Goal: Communication & Community: Answer question/provide support

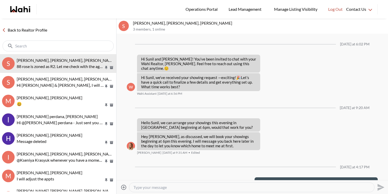
scroll to position [26, 0]
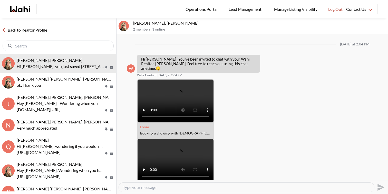
scroll to position [272, 0]
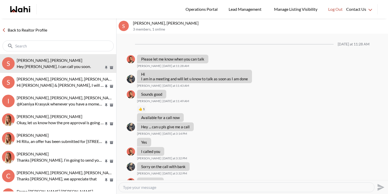
scroll to position [522, 0]
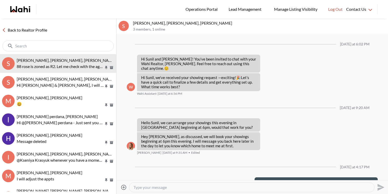
scroll to position [26, 0]
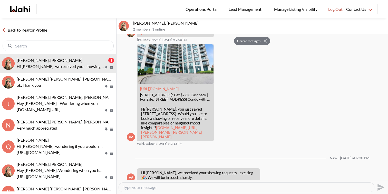
scroll to position [313, 0]
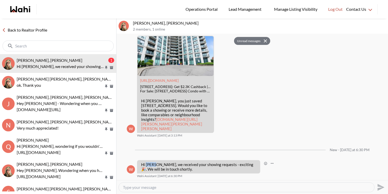
drag, startPoint x: 156, startPoint y: 165, endPoint x: 146, endPoint y: 163, distance: 9.4
click at [146, 163] on p "Hi David, we received your showing requests - exciting 🎉 . We will be in touch …" at bounding box center [198, 166] width 115 height 9
drag, startPoint x: 133, startPoint y: 22, endPoint x: 162, endPoint y: 22, distance: 29.2
click at [162, 22] on p "David Rodriguez, Barbara" at bounding box center [259, 23] width 253 height 5
copy p "David Rodriguez"
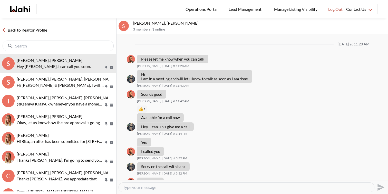
scroll to position [522, 0]
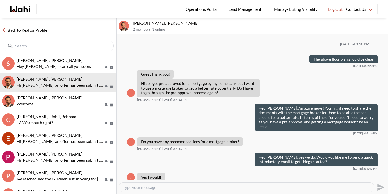
scroll to position [562, 0]
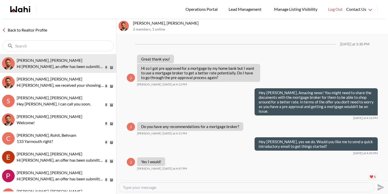
scroll to position [525, 0]
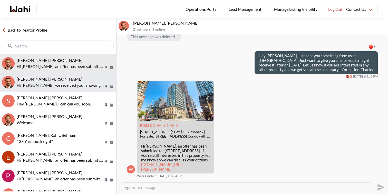
click at [72, 81] on div "khalid Alvi, Behnam" at bounding box center [65, 78] width 97 height 5
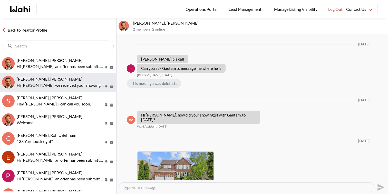
scroll to position [1051, 0]
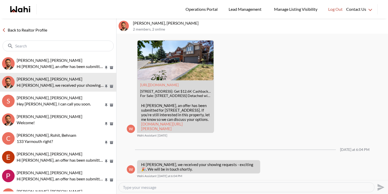
click at [154, 187] on textarea "Type your message" at bounding box center [246, 187] width 247 height 5
type textarea "Hi Khalid, the buyer representation agreement has expired. I will send you a ne…"
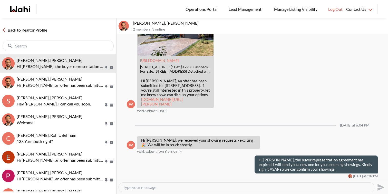
scroll to position [1075, 0]
click at [197, 187] on textarea "Type your message" at bounding box center [246, 187] width 247 height 5
type textarea "Hey [PERSON_NAME], I have sent over the agreement for you to sign. Thx"
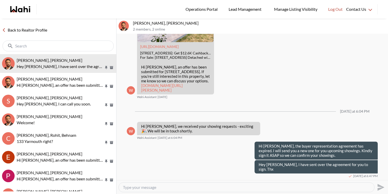
scroll to position [1084, 0]
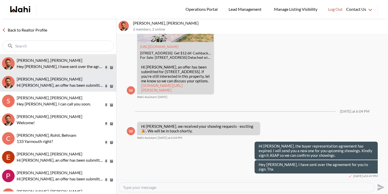
click at [73, 76] on div "[PERSON_NAME], [PERSON_NAME]" at bounding box center [65, 78] width 97 height 5
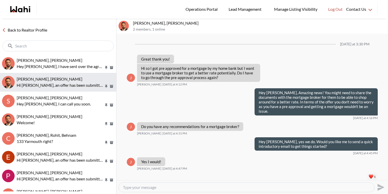
scroll to position [525, 0]
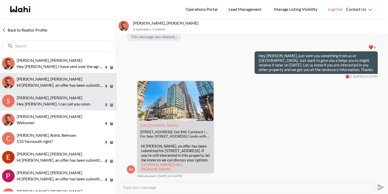
click at [72, 96] on span "[PERSON_NAME], [PERSON_NAME]" at bounding box center [50, 97] width 66 height 5
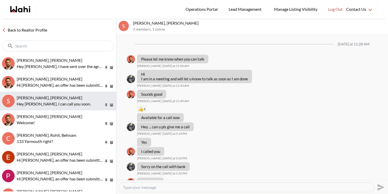
scroll to position [522, 0]
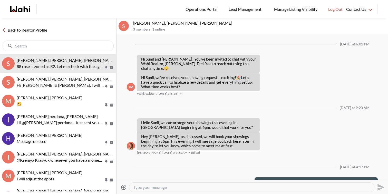
scroll to position [26, 0]
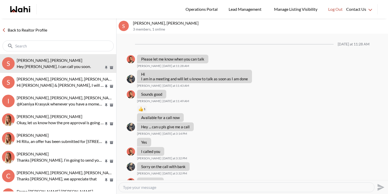
scroll to position [522, 0]
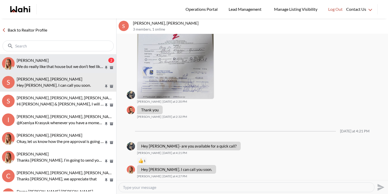
click at [49, 63] on p "We do really like that house but we don’t feel like we’ve seen enough yet to kn…" at bounding box center [60, 66] width 87 height 6
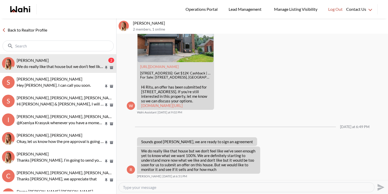
scroll to position [742, 0]
click at [215, 186] on textarea "Type your message" at bounding box center [246, 187] width 247 height 5
type textarea "Hey Ritu, I completely understand. I will go ahead and send out an ID verificat…"
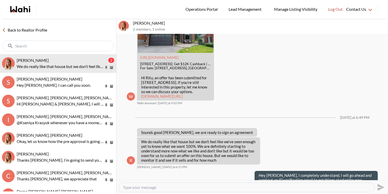
scroll to position [762, 0]
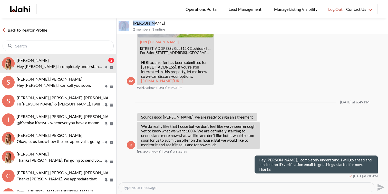
drag, startPoint x: 148, startPoint y: 23, endPoint x: 125, endPoint y: 22, distance: 22.8
click at [125, 22] on div "Ritu Gill, Michelle 2 members , 1 online" at bounding box center [251, 25] width 271 height 15
copy div "Ritu Gill"
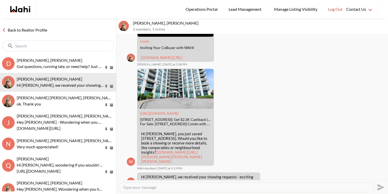
scroll to position [292, 0]
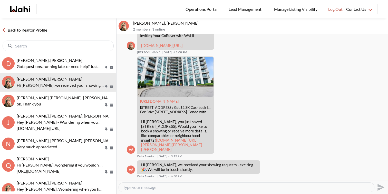
click at [180, 187] on textarea "Type your message" at bounding box center [246, 187] width 247 height 5
click at [181, 188] on textarea "Hi [PERSON_NAME], your showing has been ccepted." at bounding box center [246, 187] width 247 height 5
click at [209, 189] on textarea "Hi David, your showing has been accepted." at bounding box center [246, 187] width 247 height 5
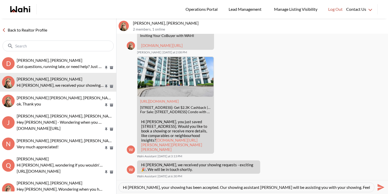
click at [348, 188] on textarea "Hi David, your showing has been accepted. Our showing assistant Paul will be as…" at bounding box center [246, 187] width 247 height 5
type textarea "Hi David, your showing has been accepted. Our showing assistant Paul will be as…"
click at [379, 185] on icon "Send" at bounding box center [380, 187] width 7 height 7
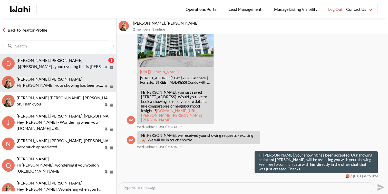
click at [65, 61] on span "David Rodriguez, Paul, Barbara" at bounding box center [50, 60] width 66 height 5
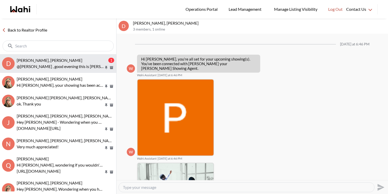
scroll to position [92, 0]
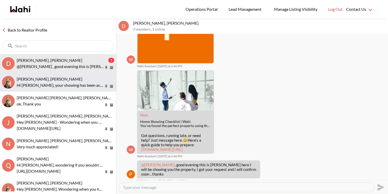
click at [64, 76] on div "David Rodriguez, Barbara" at bounding box center [65, 78] width 97 height 5
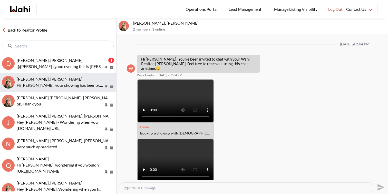
scroll to position [317, 0]
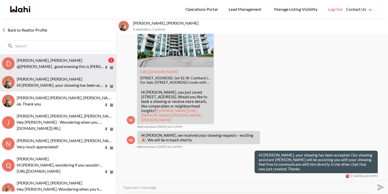
click at [67, 64] on p "@David Rodriguez , good evening this is Paul here I will be showing you the pro…" at bounding box center [60, 66] width 87 height 6
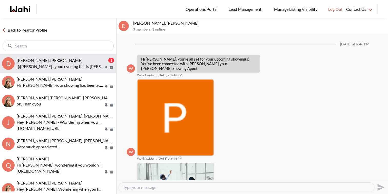
scroll to position [92, 0]
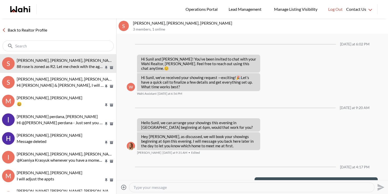
scroll to position [26, 0]
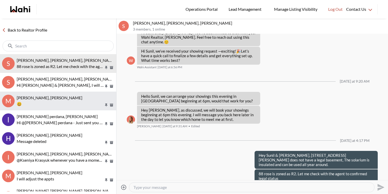
click at [78, 106] on p "😃" at bounding box center [60, 104] width 87 height 6
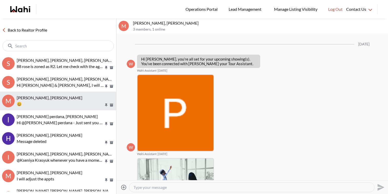
scroll to position [663, 0]
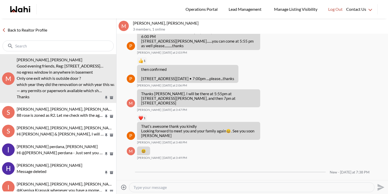
scroll to position [772, 0]
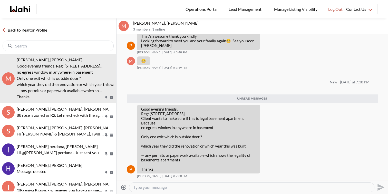
click at [167, 185] on textarea "Type your message" at bounding box center [251, 187] width 237 height 5
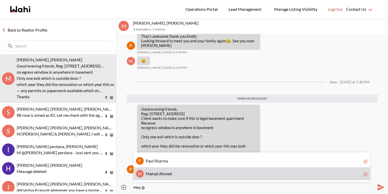
click at [166, 172] on span "m" at bounding box center [165, 173] width 3 height 5
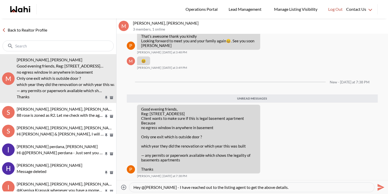
type textarea "Hey @[PERSON_NAME] - I have reached out to the listing agent to get the above d…"
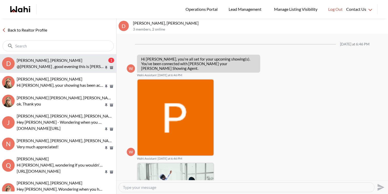
scroll to position [92, 0]
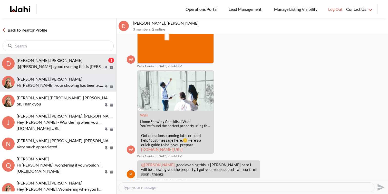
click at [67, 82] on p "Hi [PERSON_NAME], your showing has been accepted. Our showing assistant [PERSON…" at bounding box center [60, 85] width 87 height 6
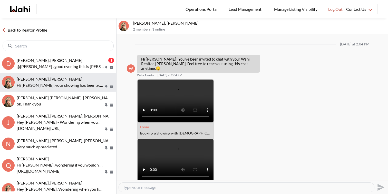
scroll to position [317, 0]
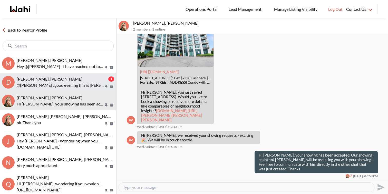
click at [54, 77] on span "David Rodriguez, Paul, Barbara" at bounding box center [50, 78] width 66 height 5
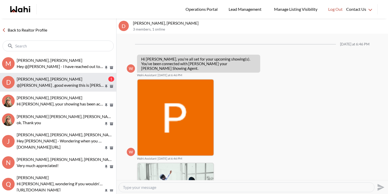
scroll to position [92, 0]
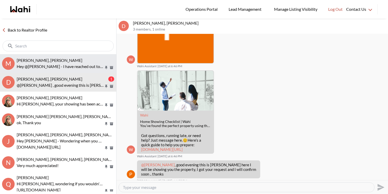
click at [70, 54] on button "M Mahad Ahmed, Paul, Faraz Hey @Mahad Ahmed - I have reached out to the listing…" at bounding box center [58, 63] width 116 height 19
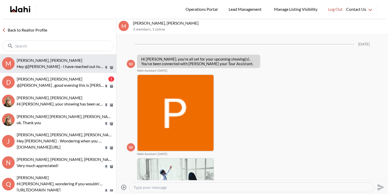
scroll to position [759, 0]
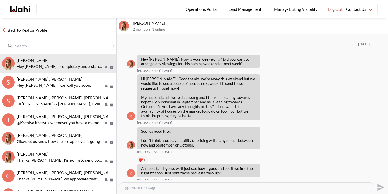
scroll to position [667, 0]
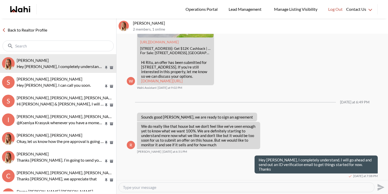
click at [177, 191] on div at bounding box center [246, 187] width 255 height 9
click at [176, 188] on textarea "Type your message" at bounding box center [246, 187] width 247 height 5
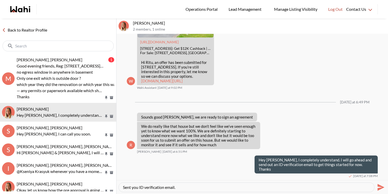
type textarea "Sent you ID verification email."
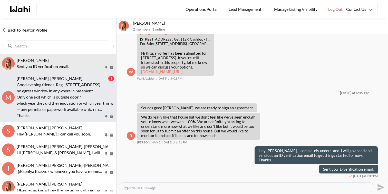
click at [66, 87] on p "Good evening friends, Reg: 164 Elmhurst Dr, Toronto Client wants to make sure i…" at bounding box center [60, 85] width 87 height 6
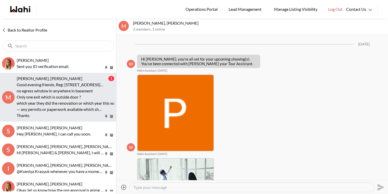
scroll to position [772, 0]
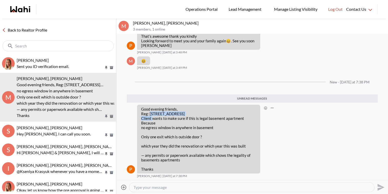
drag, startPoint x: 192, startPoint y: 114, endPoint x: 149, endPoint y: 114, distance: 43.1
click at [149, 114] on p "Good evening friends, Reg: 164 Elmhurst Dr, Toronto Client wants to make sure i…" at bounding box center [198, 116] width 115 height 18
copy p "164 Elmhurst Dr, Toronto"
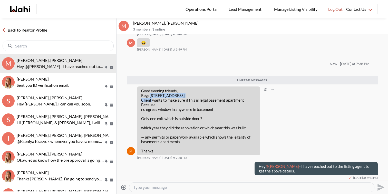
scroll to position [792, 0]
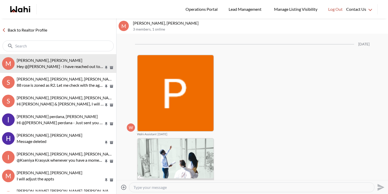
scroll to position [739, 0]
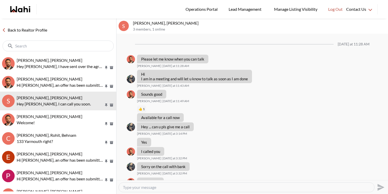
scroll to position [522, 0]
